Goal: Task Accomplishment & Management: Manage account settings

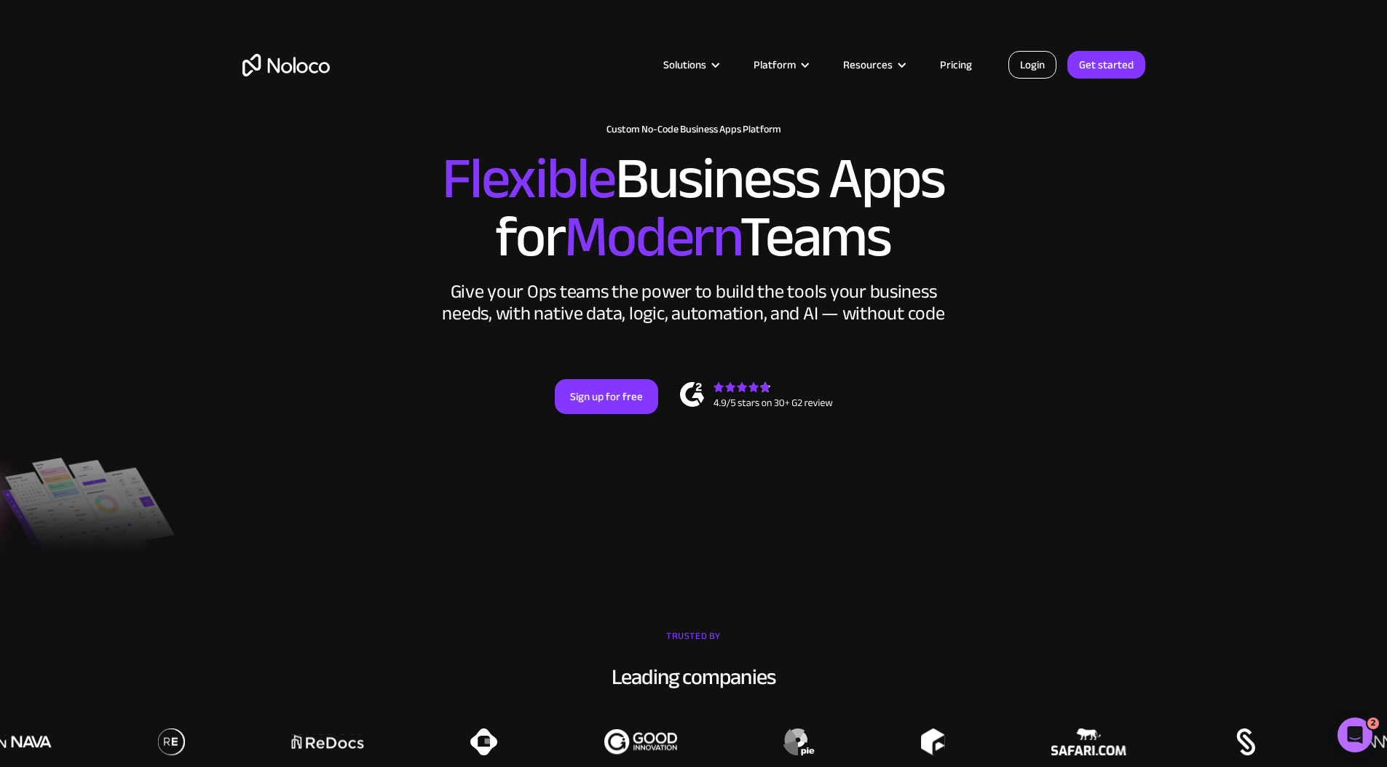
click at [1045, 57] on link "Login" at bounding box center [1032, 65] width 48 height 28
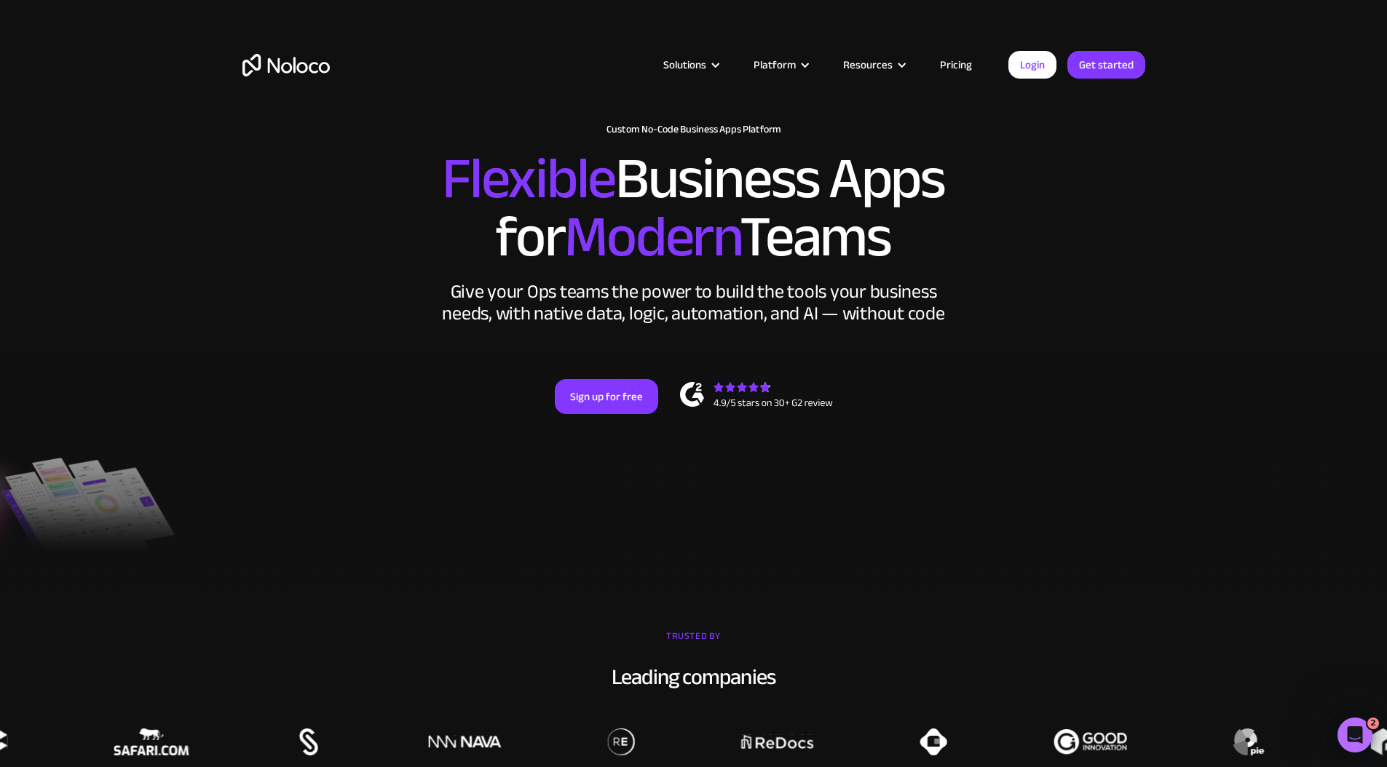
click at [946, 589] on div at bounding box center [693, 471] width 1387 height 236
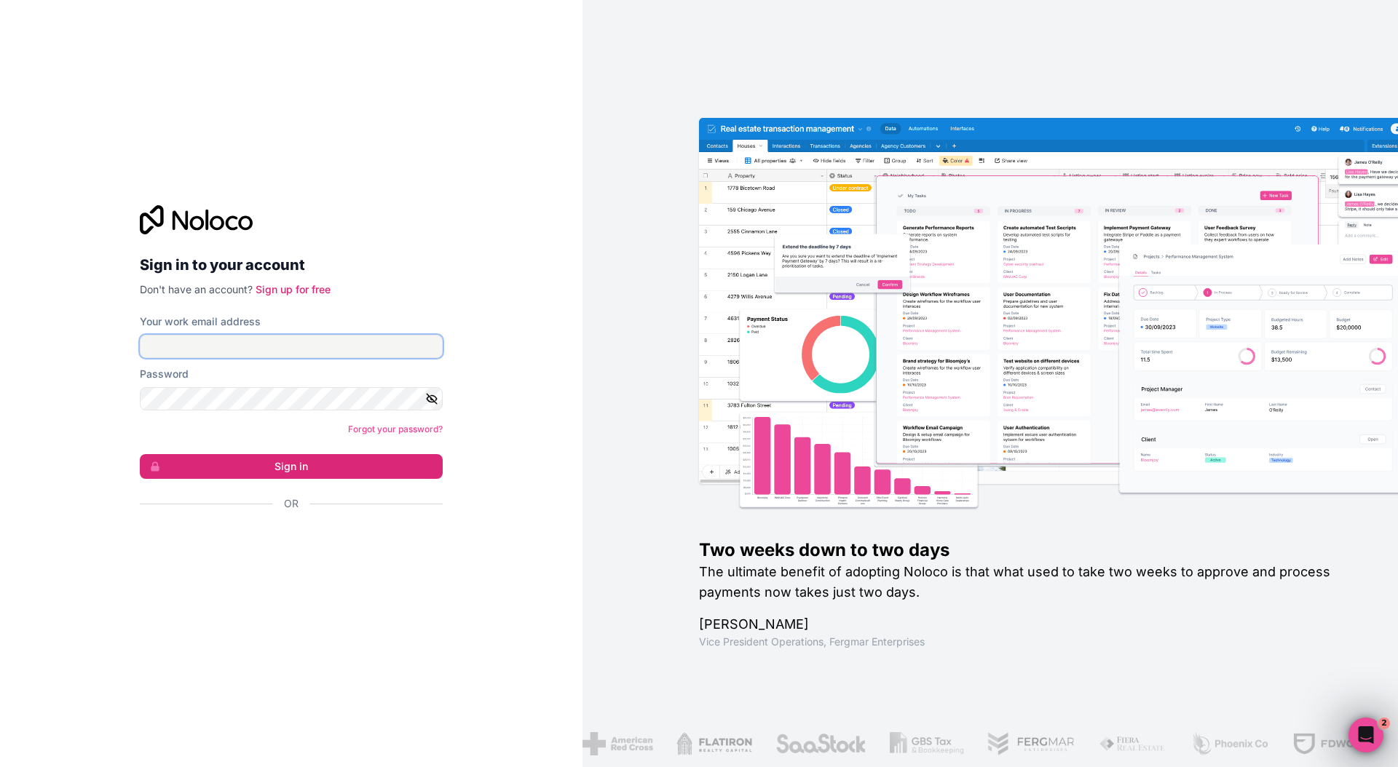
click at [366, 349] on input "Your work email address" at bounding box center [291, 346] width 303 height 23
